Goal: Task Accomplishment & Management: Manage account settings

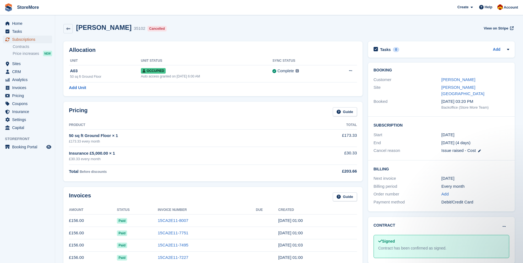
click at [31, 40] on span "Subscriptions" at bounding box center [28, 40] width 33 height 8
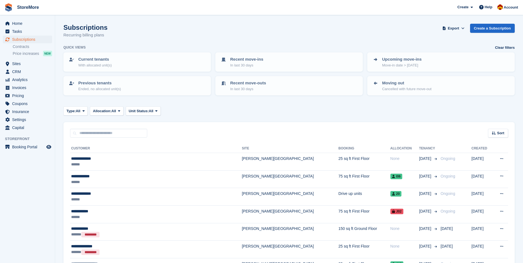
click at [82, 135] on input "text" at bounding box center [108, 133] width 77 height 9
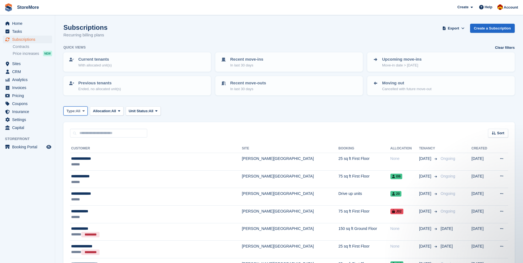
click at [75, 113] on span "Type:" at bounding box center [70, 111] width 9 height 6
click at [80, 153] on link "Active" at bounding box center [90, 154] width 48 height 10
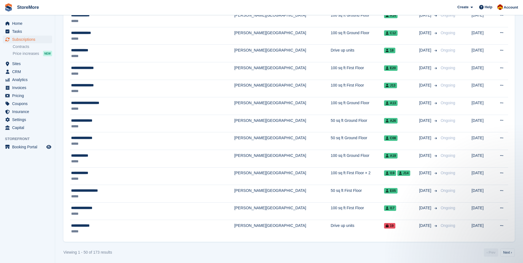
scroll to position [793, 0]
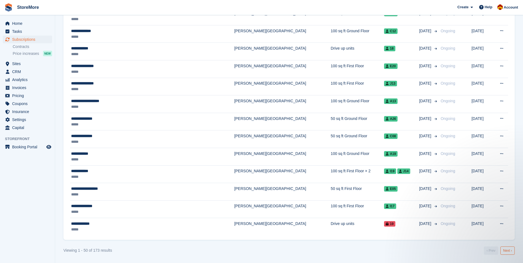
click at [509, 250] on link "Next ›" at bounding box center [507, 250] width 14 height 8
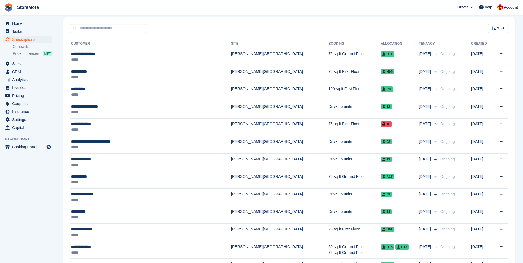
scroll to position [50, 0]
